Goal: Information Seeking & Learning: Learn about a topic

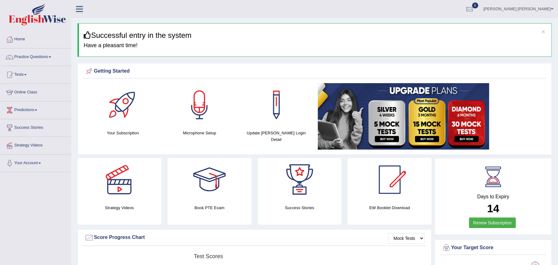
click at [34, 95] on link "Online Class" at bounding box center [35, 92] width 71 height 16
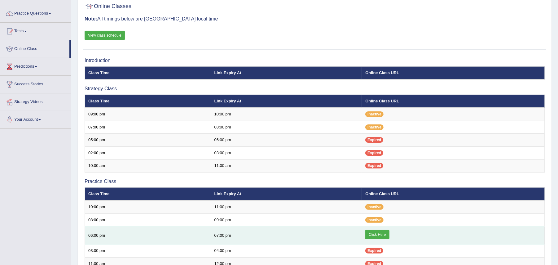
scroll to position [32, 0]
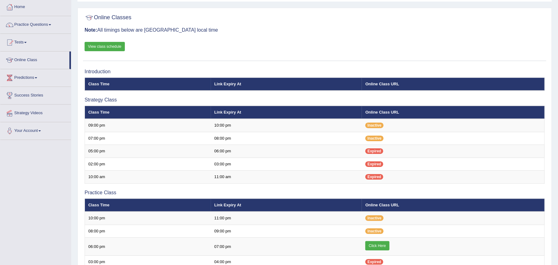
click at [120, 51] on link "View class schedule" at bounding box center [105, 46] width 40 height 9
